Goal: Task Accomplishment & Management: Manage account settings

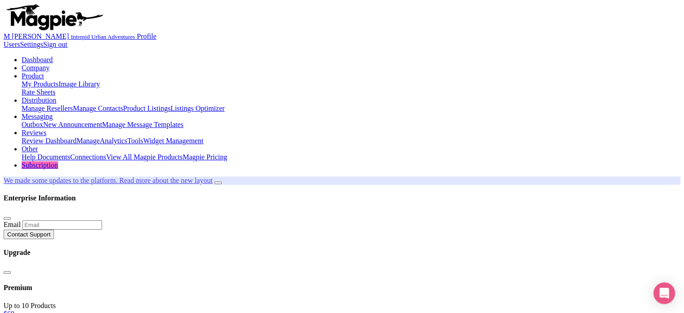
click at [45, 58] on link "Dashboard" at bounding box center [37, 60] width 31 height 8
click at [40, 135] on link "Reviews" at bounding box center [34, 133] width 25 height 8
